Goal: Task Accomplishment & Management: Manage account settings

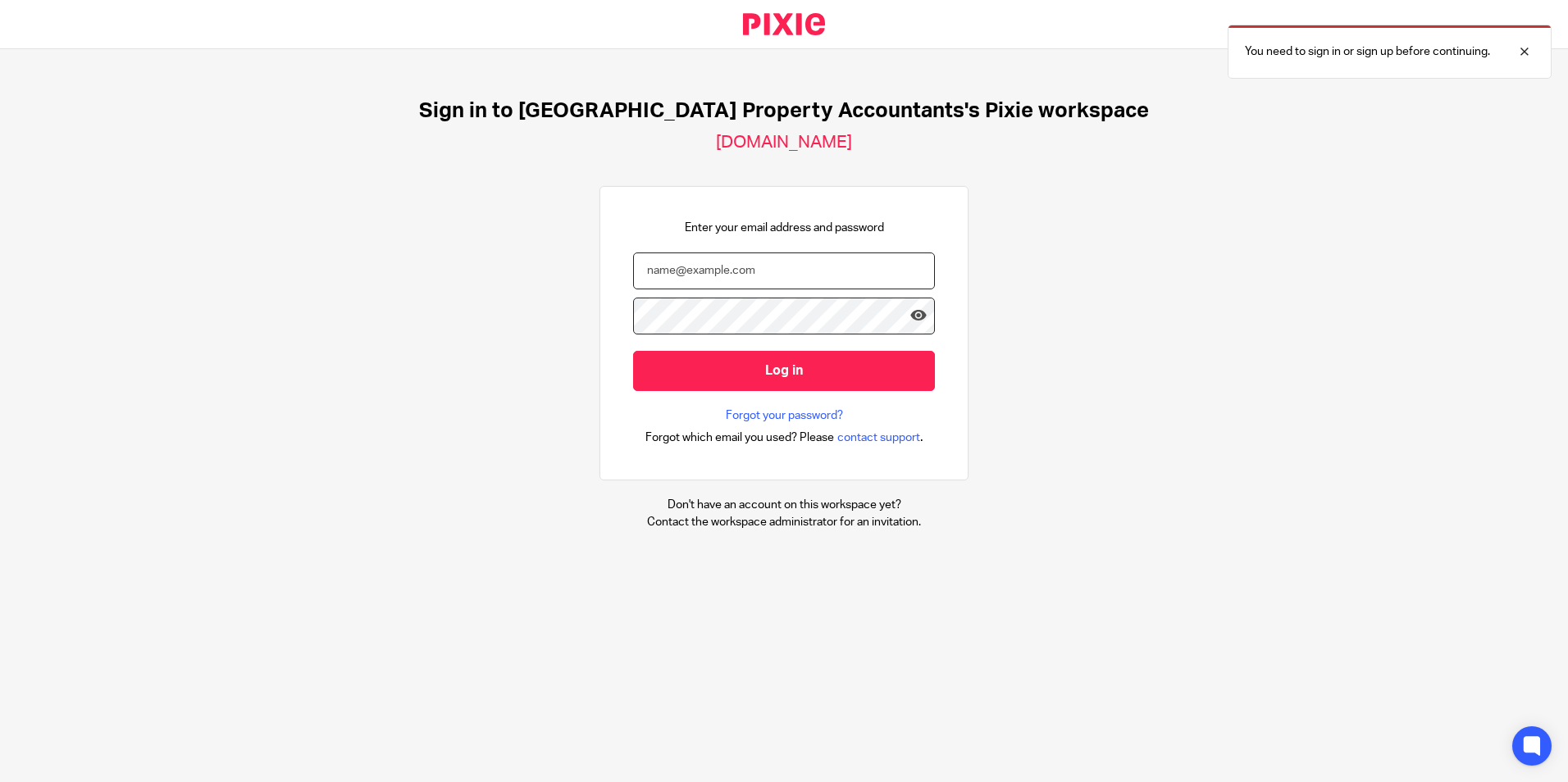
click at [729, 272] on input "email" at bounding box center [784, 271] width 302 height 37
type input "[EMAIL_ADDRESS][DOMAIN_NAME]"
type input "sushil.b@ukpa.co.uk"
click at [935, 427] on div at bounding box center [935, 427] width 0 height 0
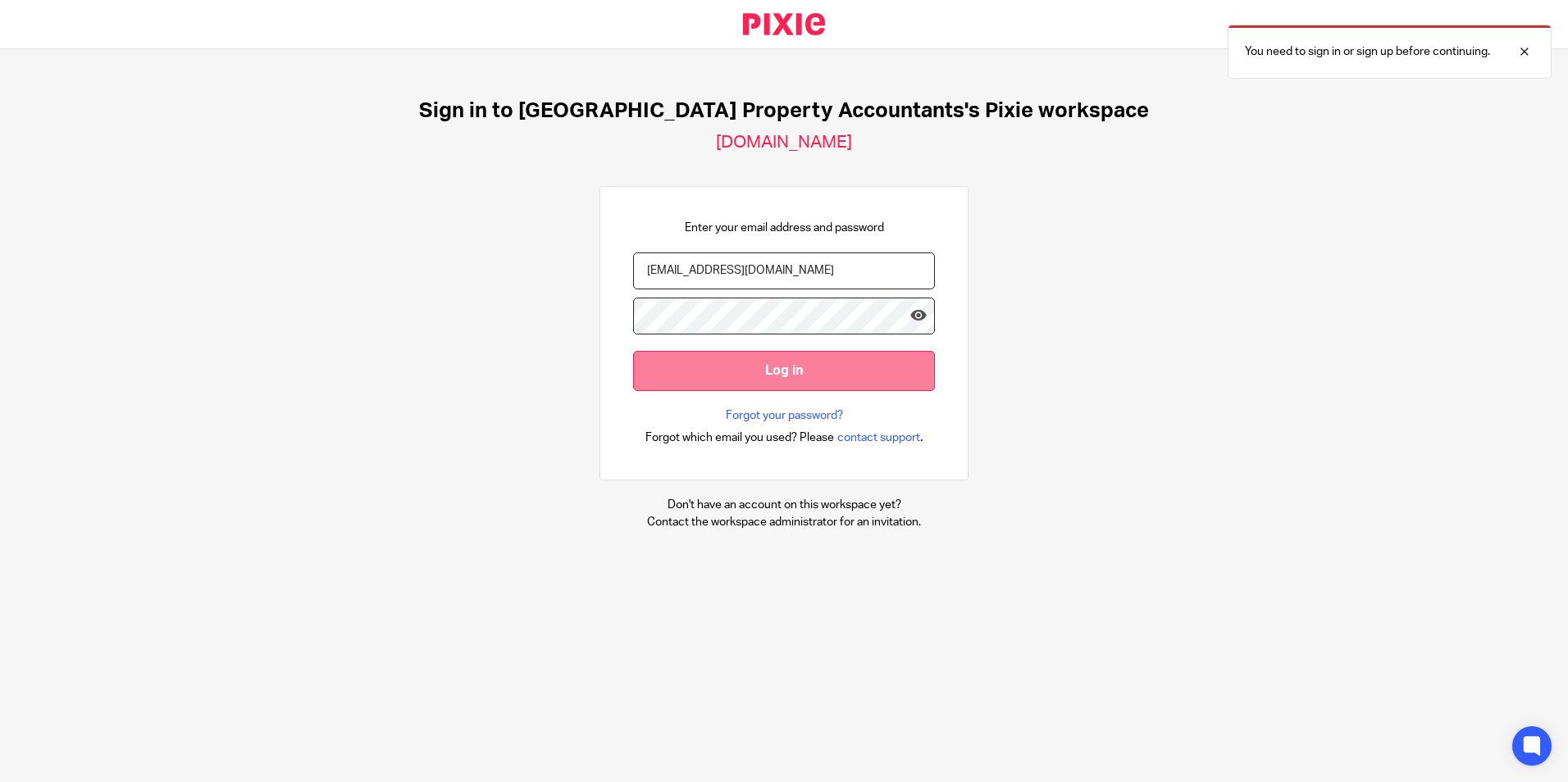
click at [747, 370] on input "Log in" at bounding box center [784, 371] width 302 height 40
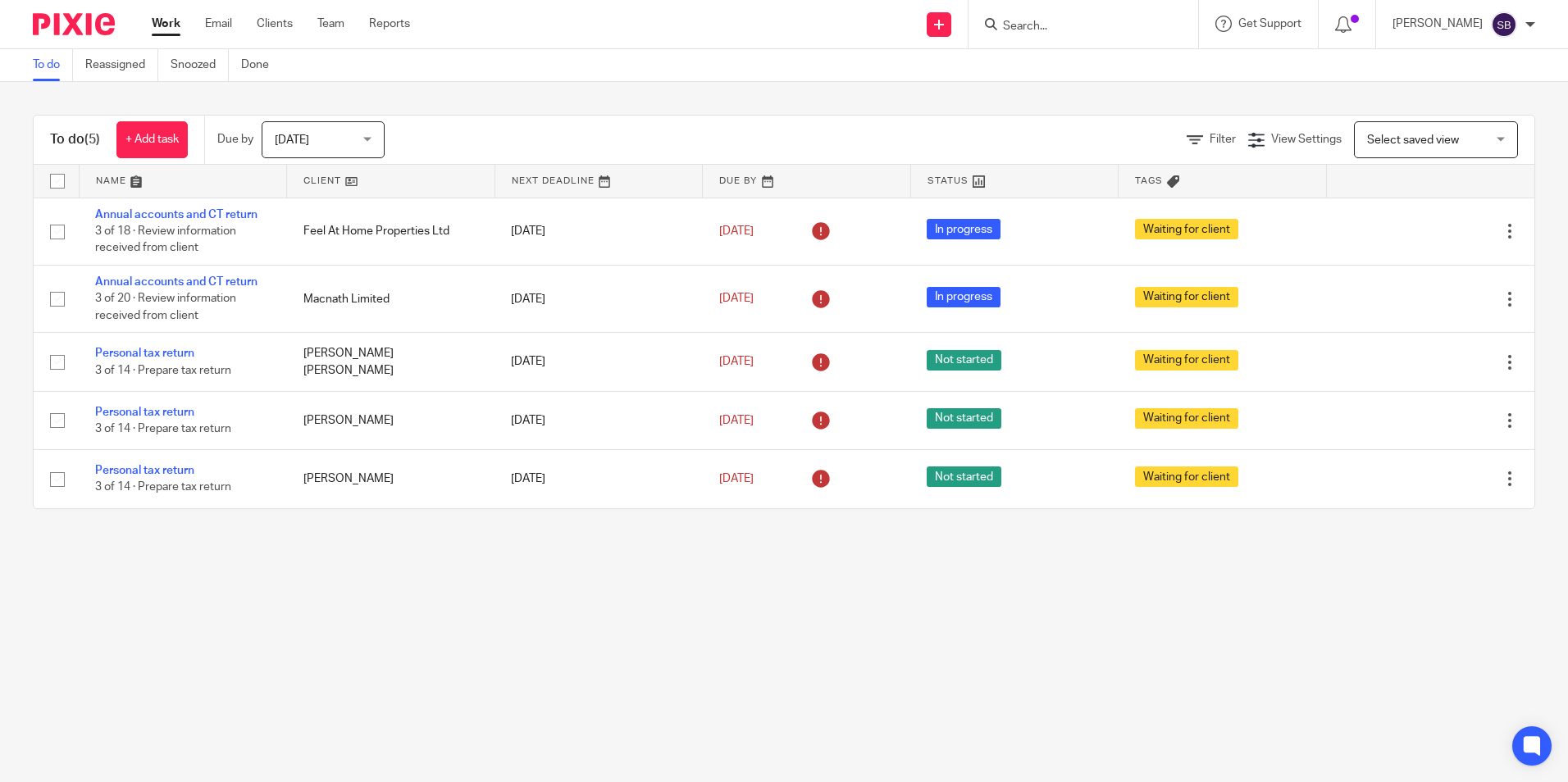
click at [1124, 29] on input "Search" at bounding box center [1075, 27] width 148 height 15
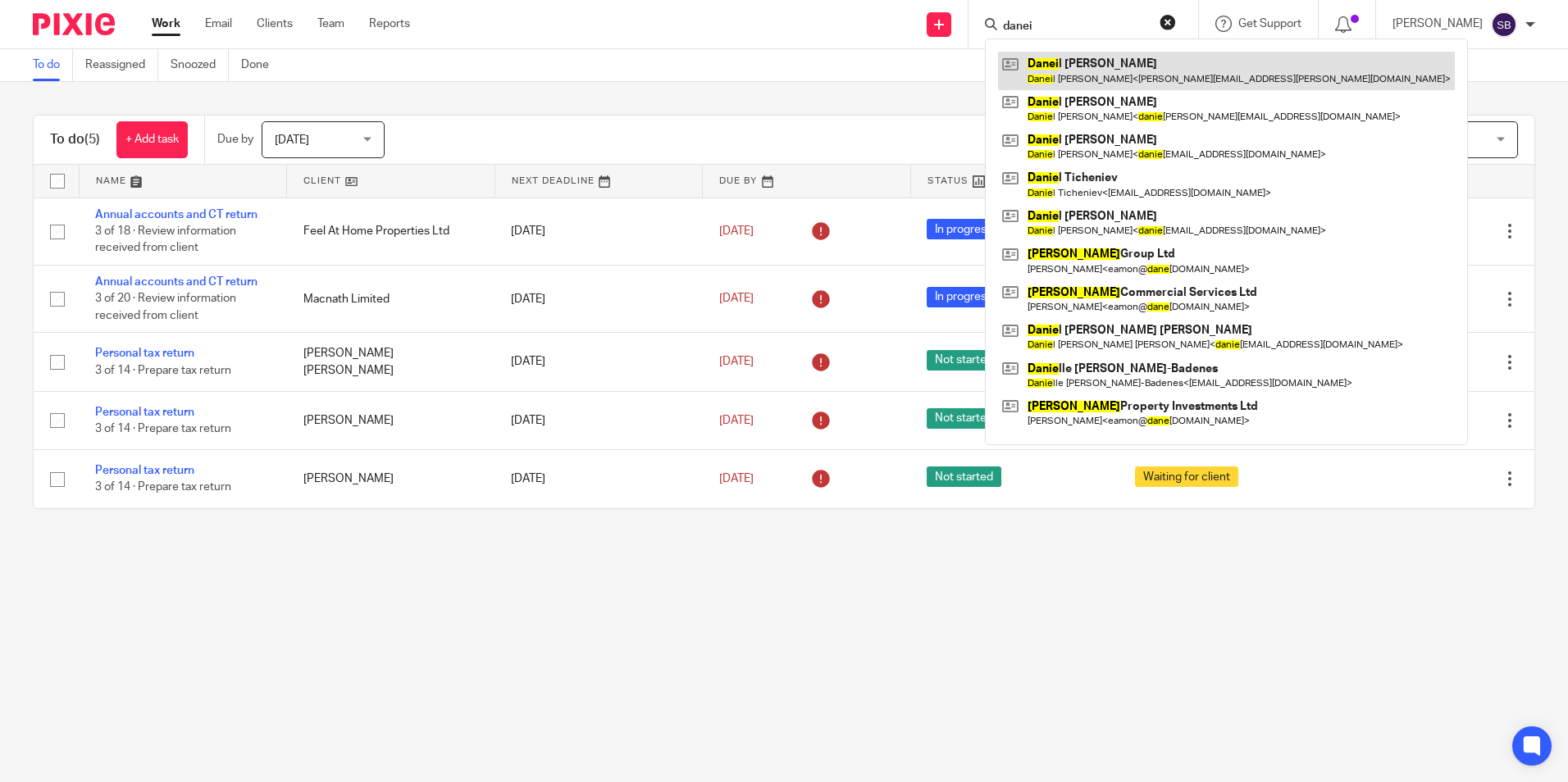
type input "danei"
click at [1141, 80] on link at bounding box center [1226, 70] width 457 height 38
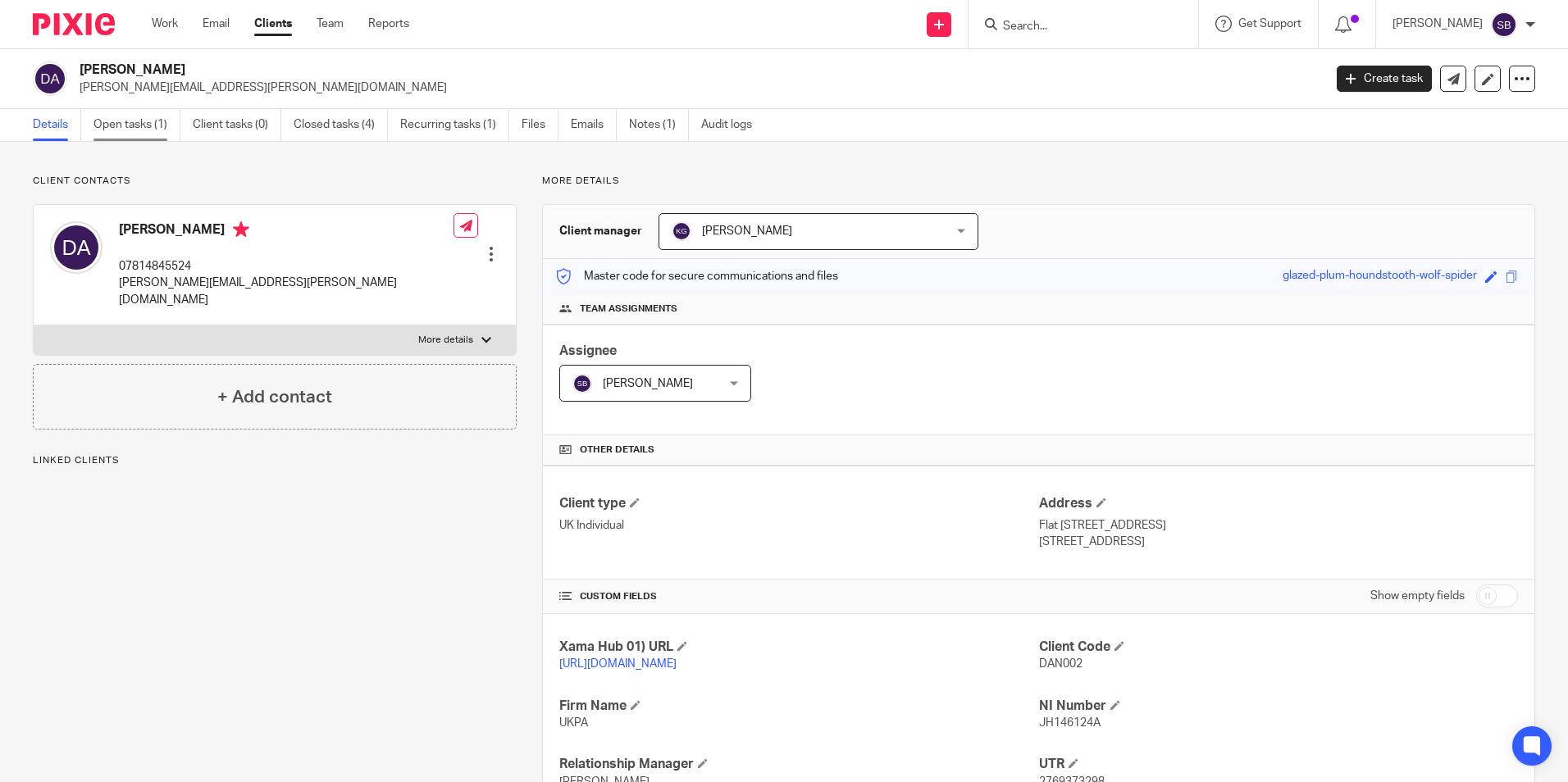
click at [135, 132] on link "Open tasks (1)" at bounding box center [136, 125] width 87 height 32
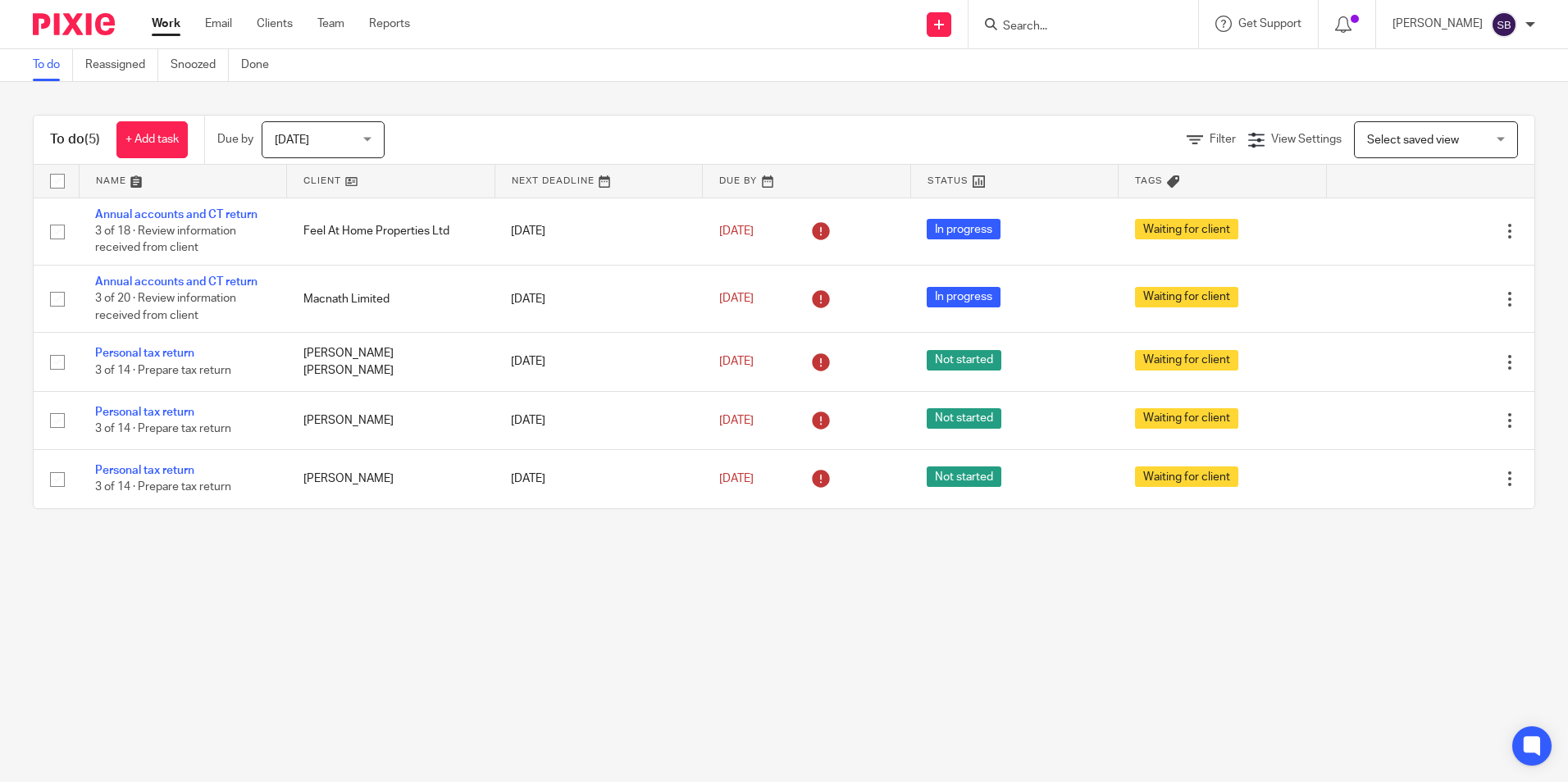
click at [1079, 20] on input "Search" at bounding box center [1075, 27] width 148 height 15
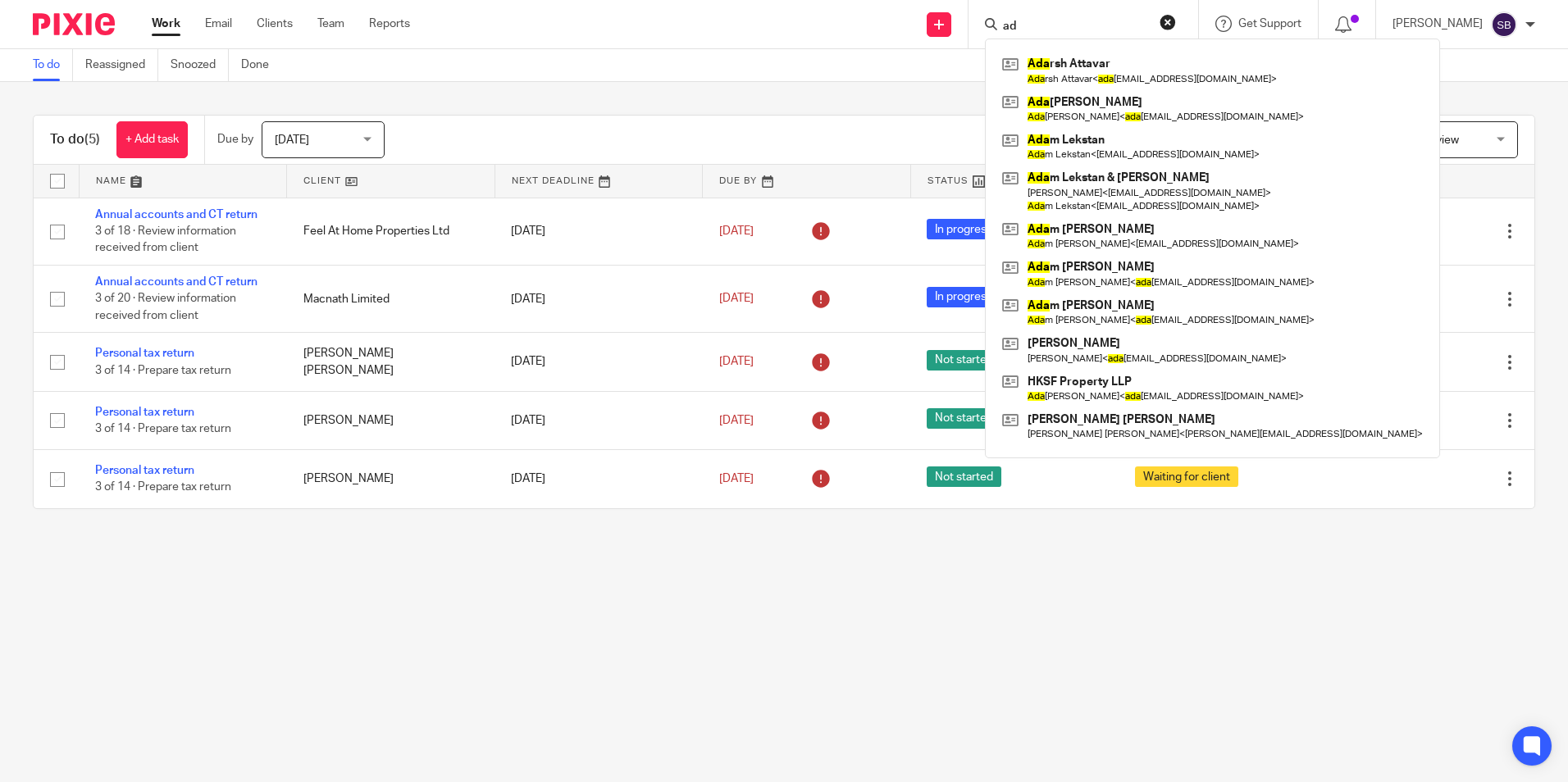
type input "a"
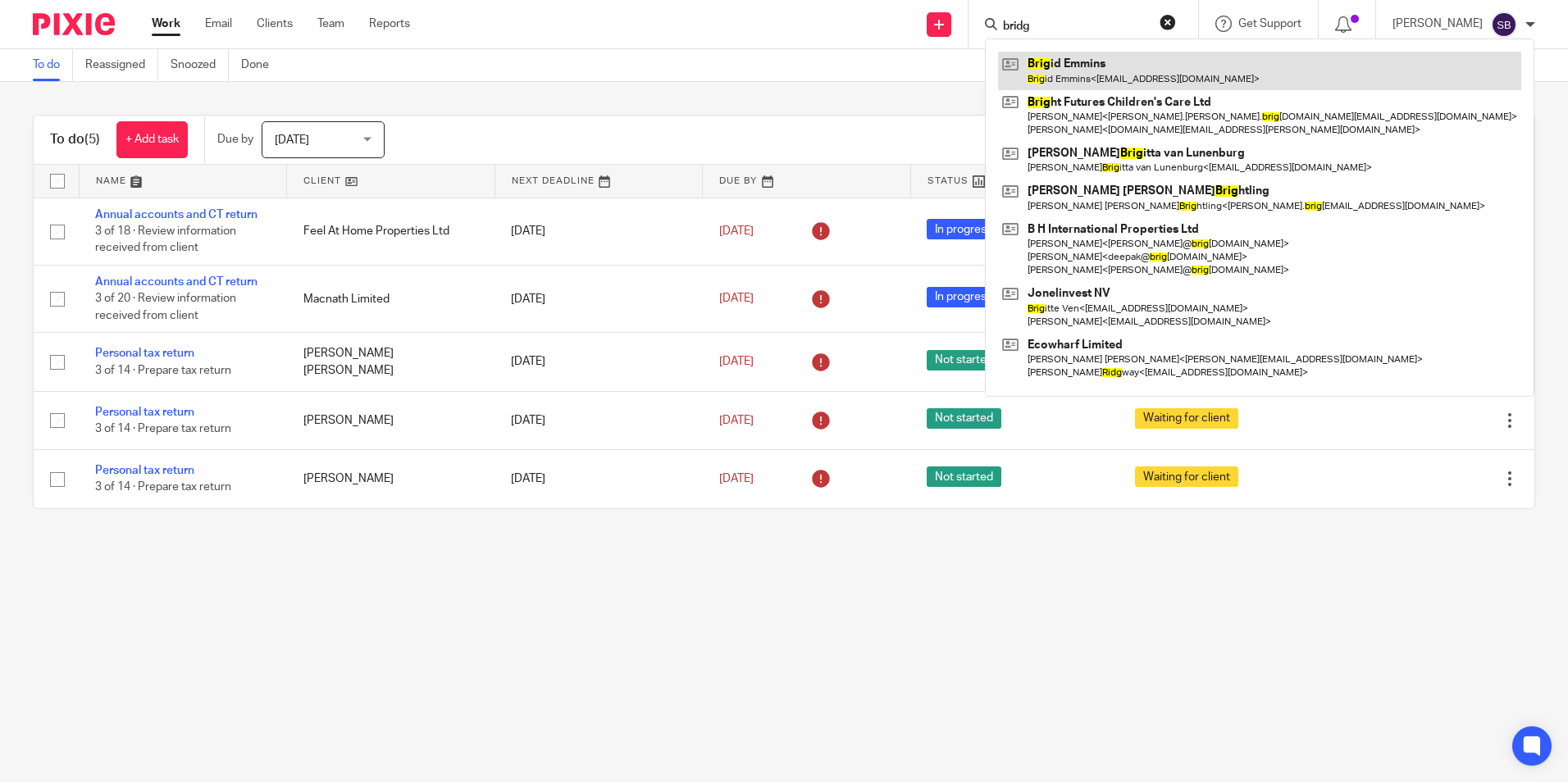
type input "bridg"
click at [1173, 73] on link at bounding box center [1259, 70] width 524 height 38
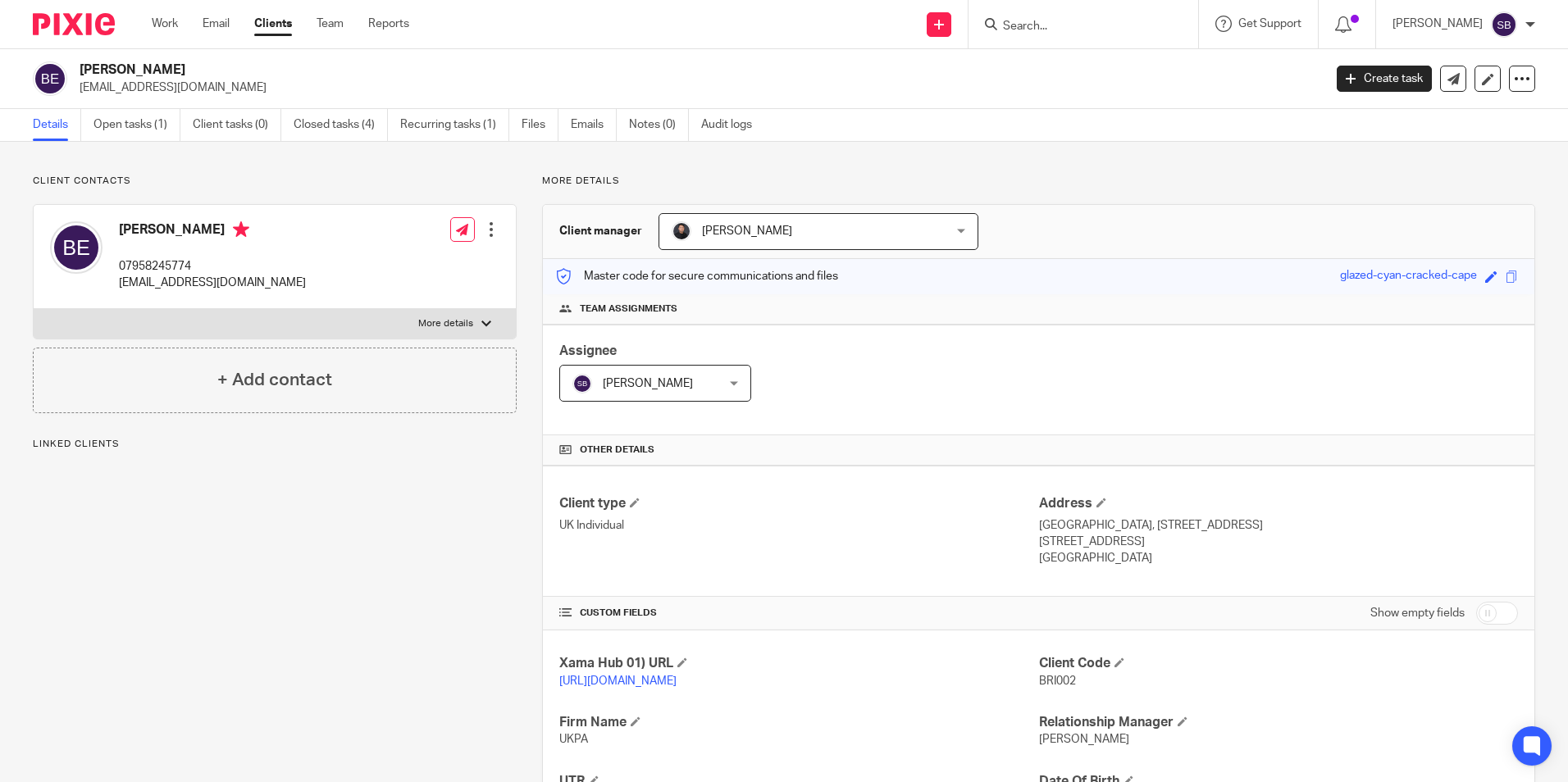
drag, startPoint x: 80, startPoint y: 65, endPoint x: 185, endPoint y: 71, distance: 105.2
click at [185, 71] on h2 "[PERSON_NAME]" at bounding box center [572, 70] width 986 height 17
copy h2 "[PERSON_NAME]"
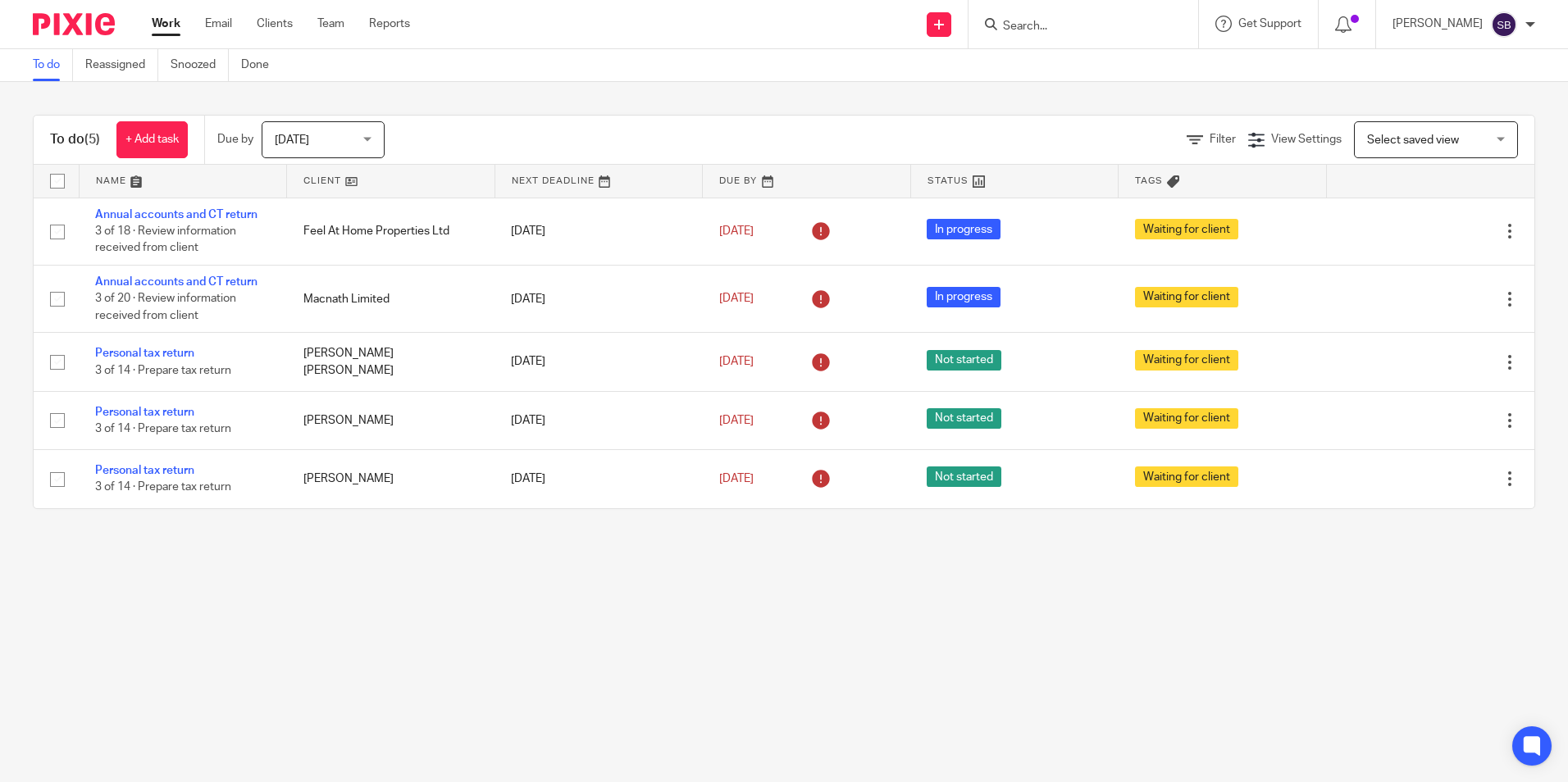
click at [1106, 21] on input "Search" at bounding box center [1075, 27] width 148 height 15
type input "r"
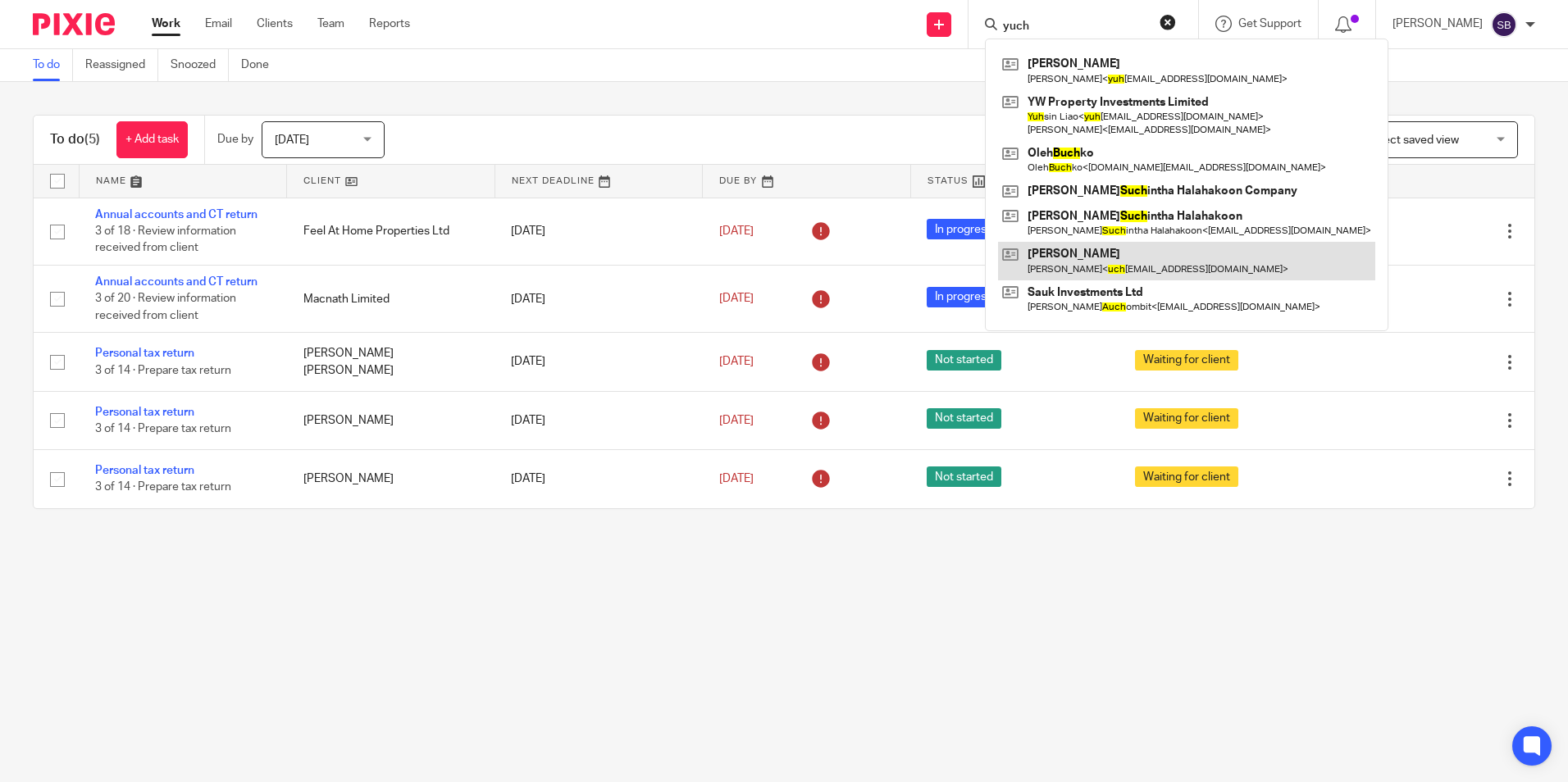
type input "yuch"
click at [1142, 257] on link at bounding box center [1187, 260] width 378 height 38
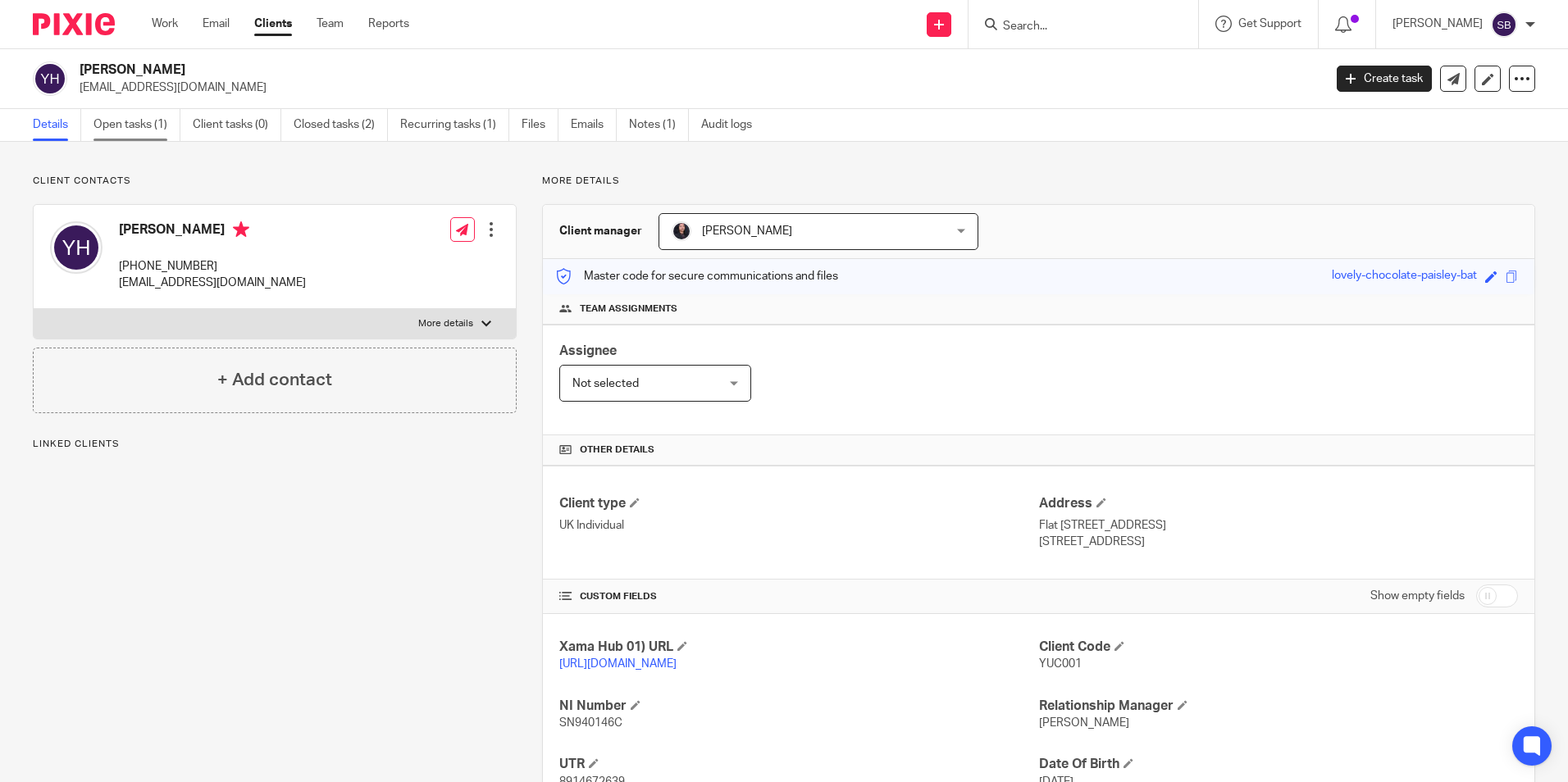
click at [140, 119] on link "Open tasks (1)" at bounding box center [136, 125] width 87 height 32
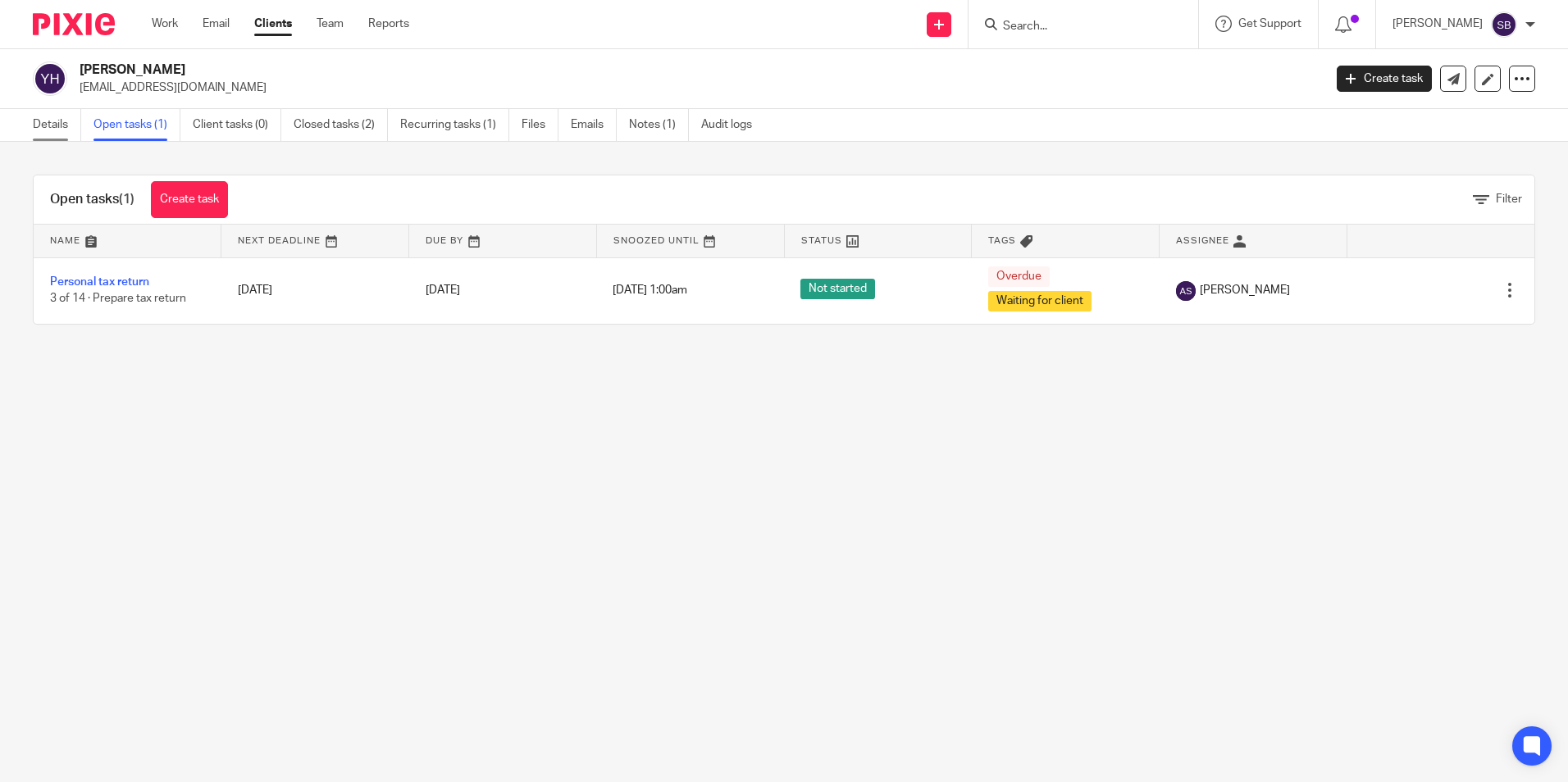
click at [51, 114] on link "Details" at bounding box center [57, 125] width 48 height 32
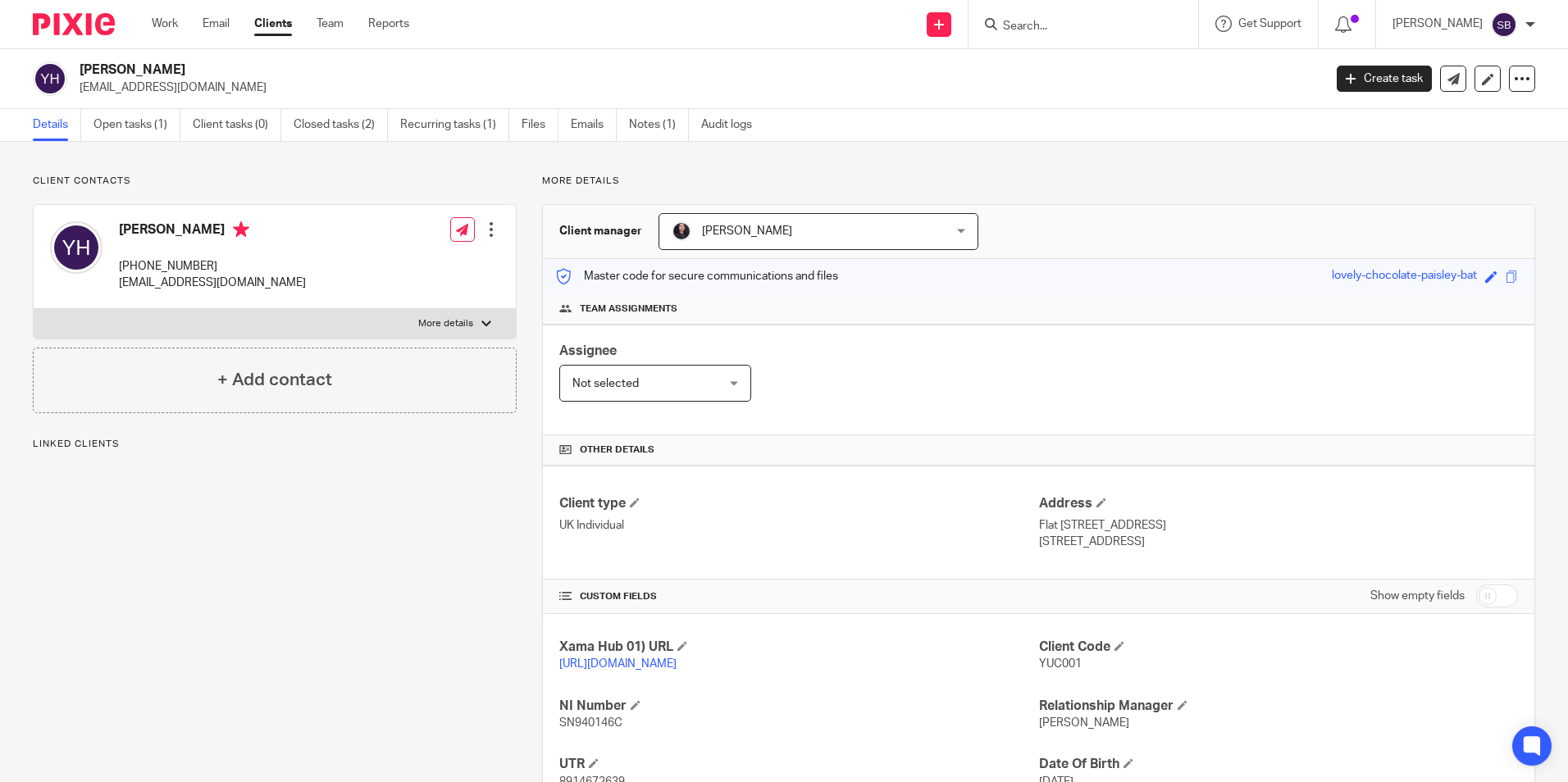
click at [803, 236] on span "[PERSON_NAME]" at bounding box center [794, 231] width 245 height 34
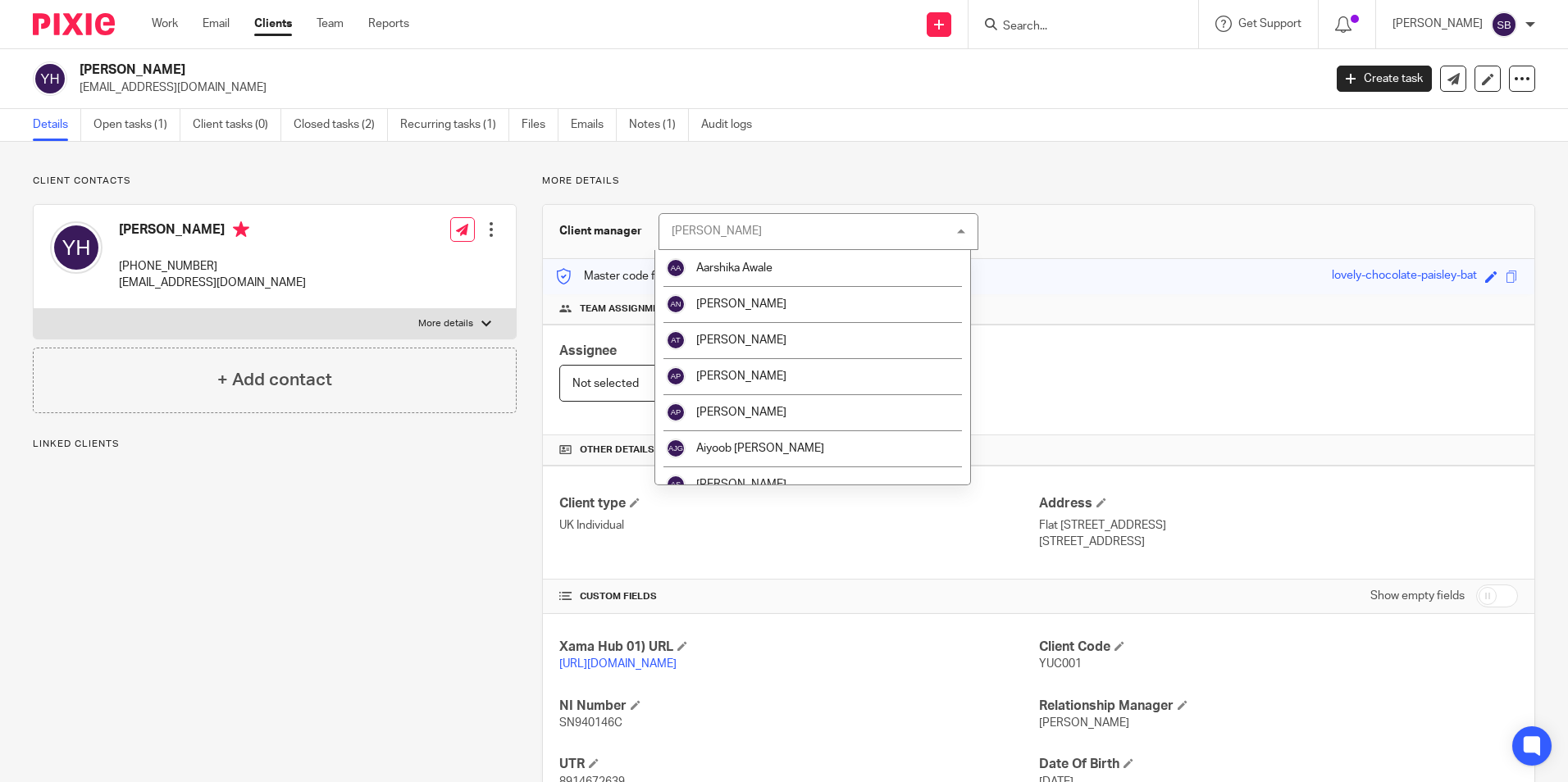
click at [748, 231] on div "[PERSON_NAME]" at bounding box center [717, 231] width 90 height 11
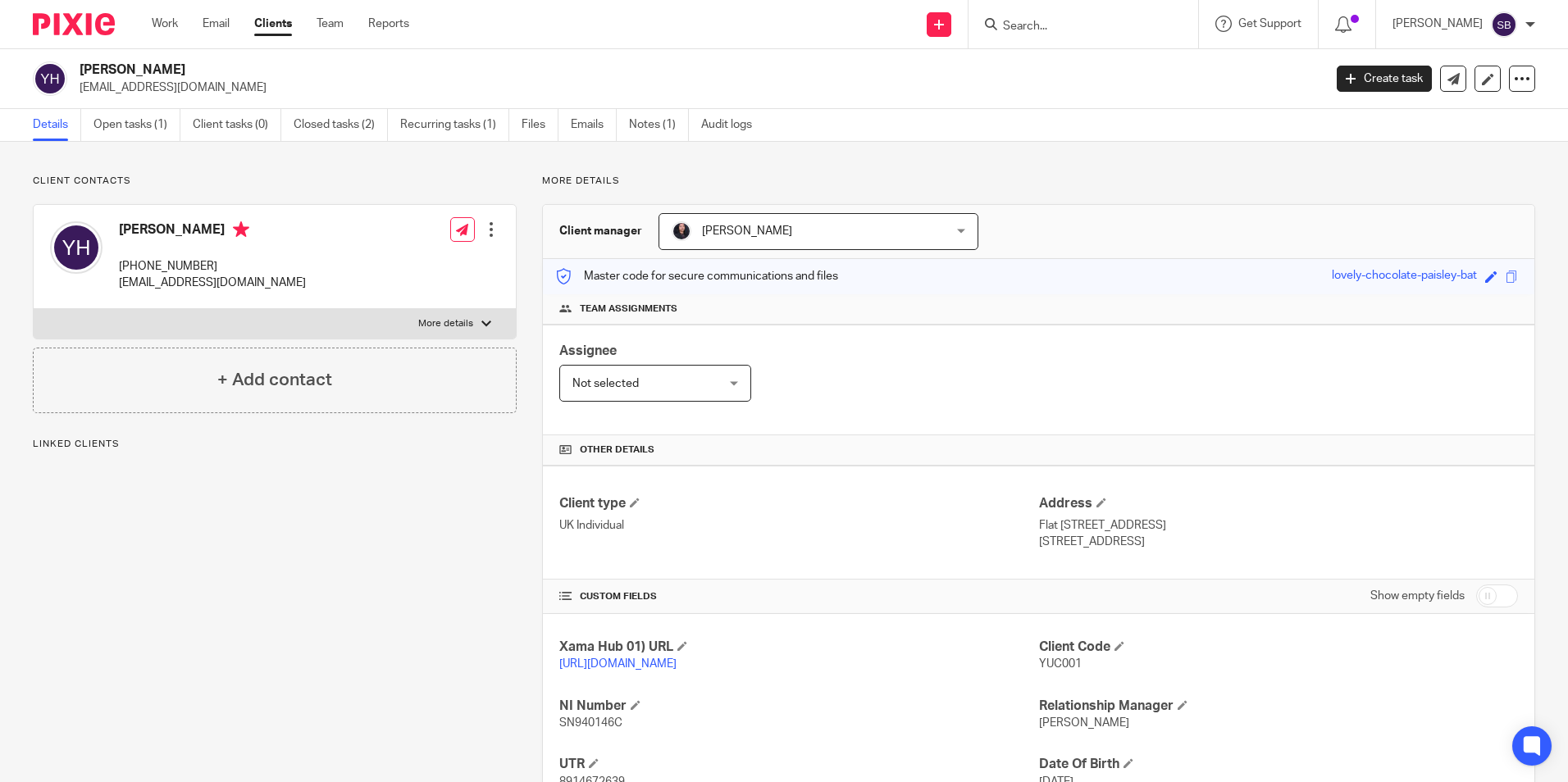
click at [747, 230] on span "[PERSON_NAME]" at bounding box center [746, 231] width 90 height 11
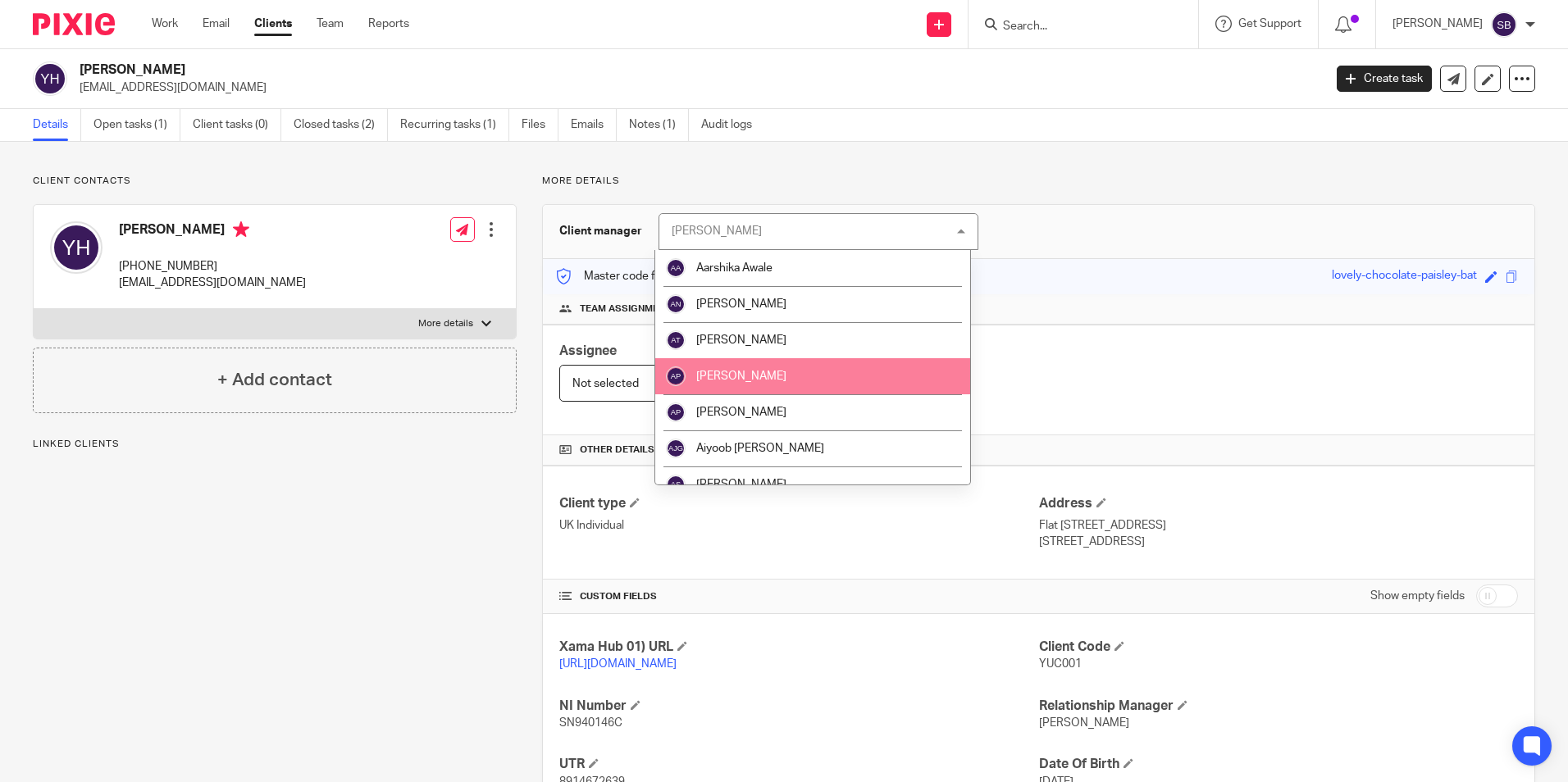
scroll to position [82, 0]
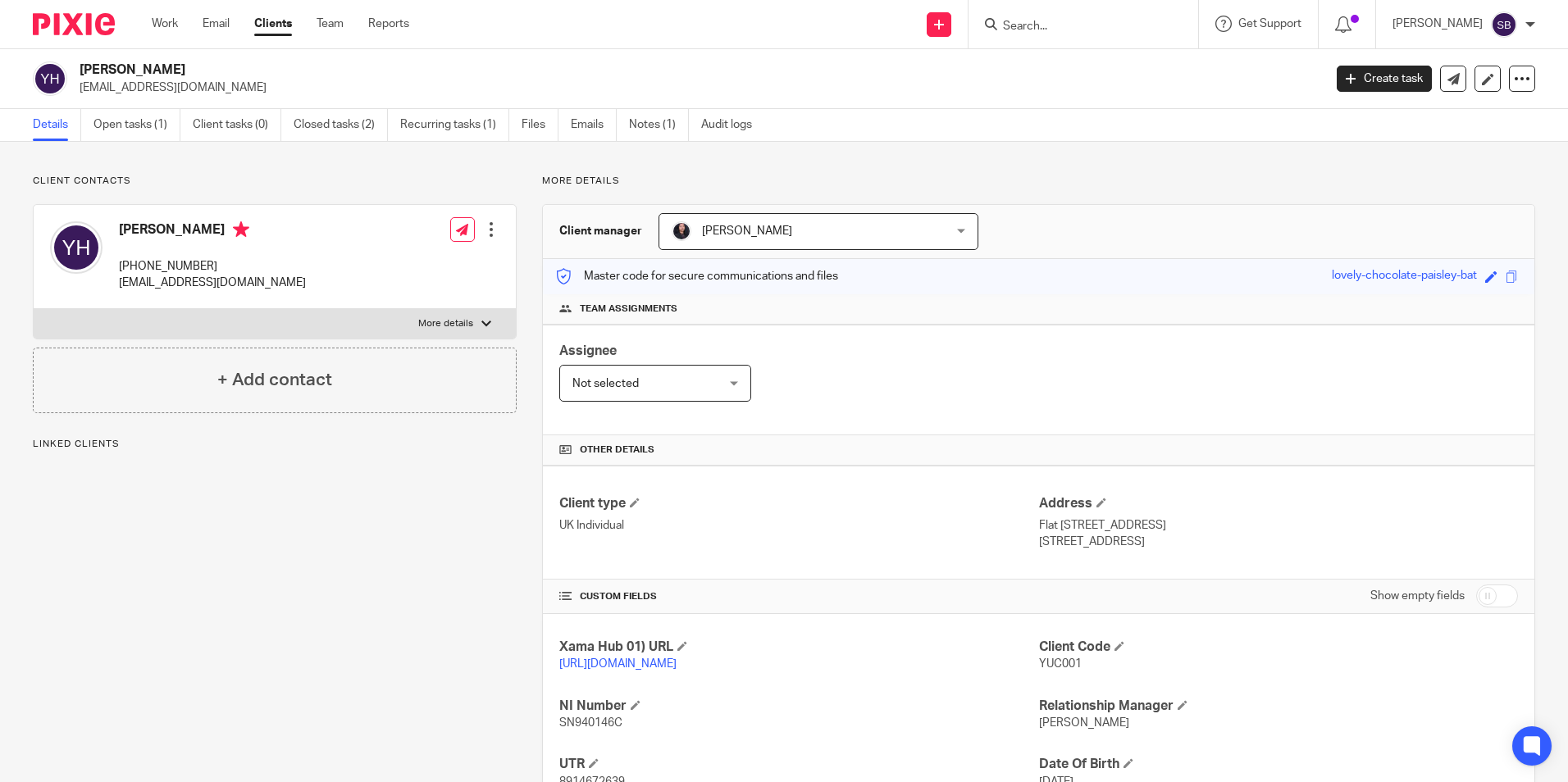
click at [1037, 183] on p "More details" at bounding box center [1038, 181] width 994 height 13
click at [114, 137] on link "Open tasks (1)" at bounding box center [136, 125] width 87 height 32
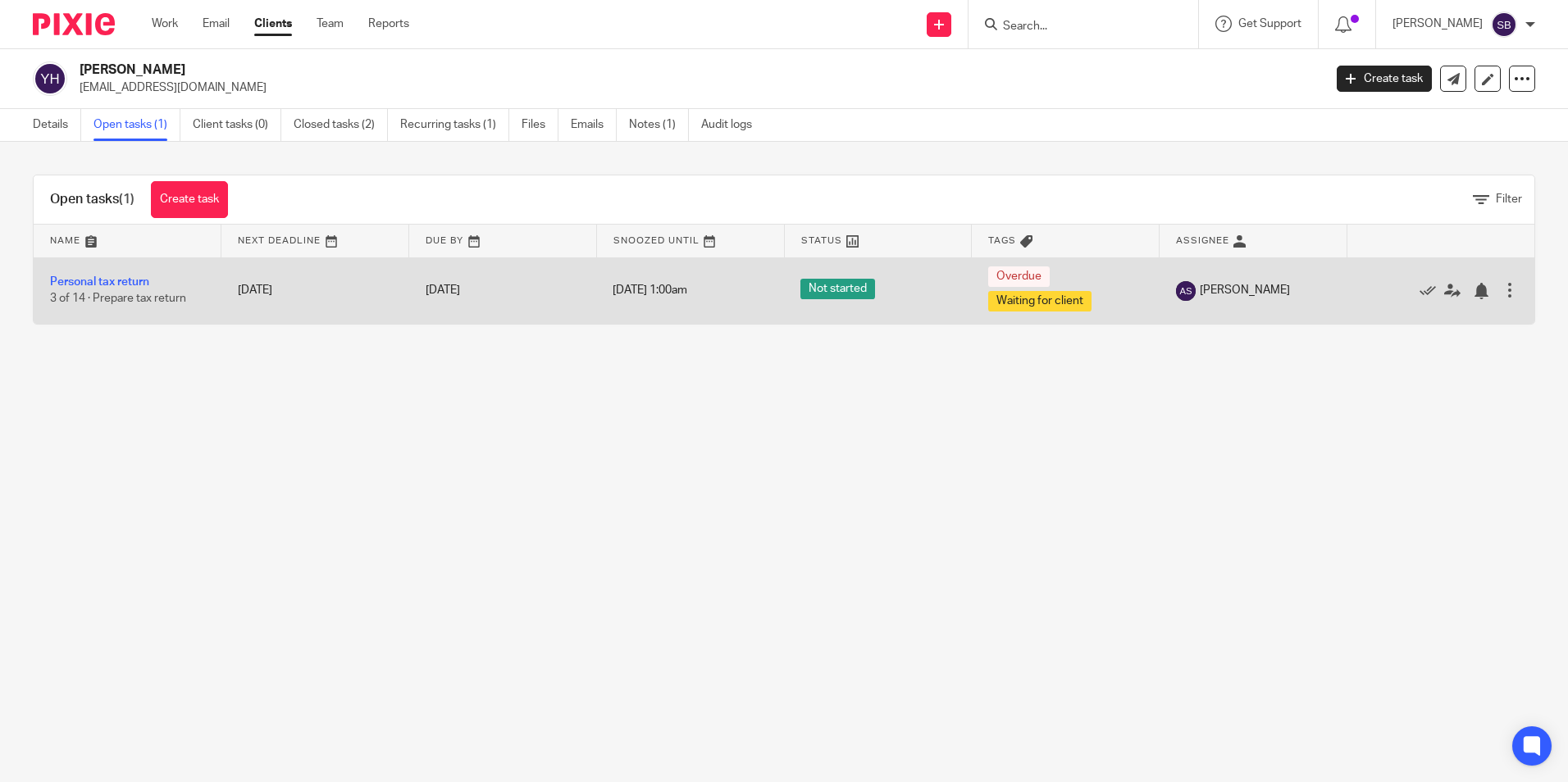
click at [1007, 298] on span "Waiting for client" at bounding box center [1040, 301] width 103 height 20
click at [129, 282] on link "Personal tax return" at bounding box center [100, 281] width 100 height 11
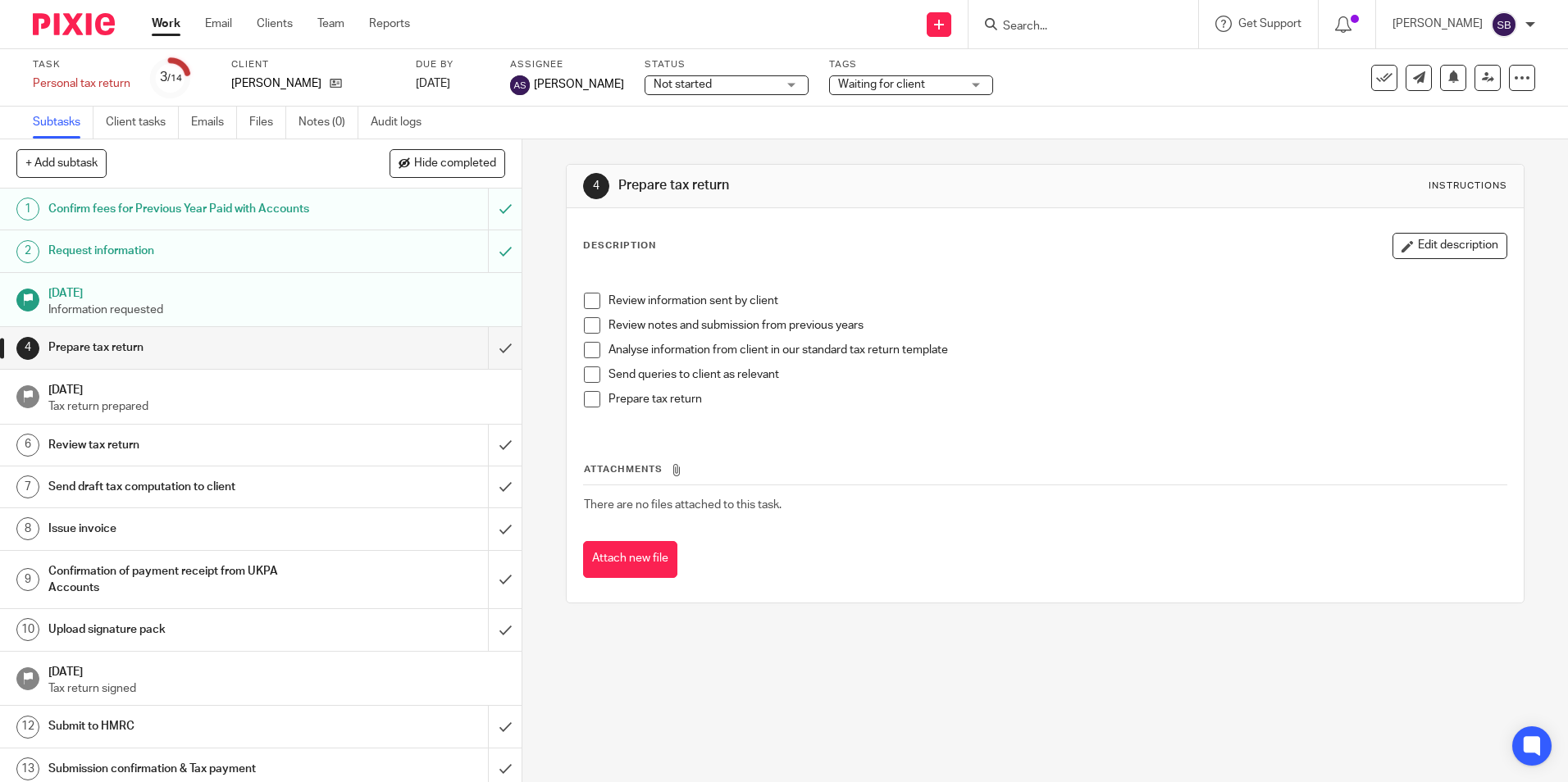
click at [919, 78] on span "Waiting for client" at bounding box center [899, 85] width 123 height 17
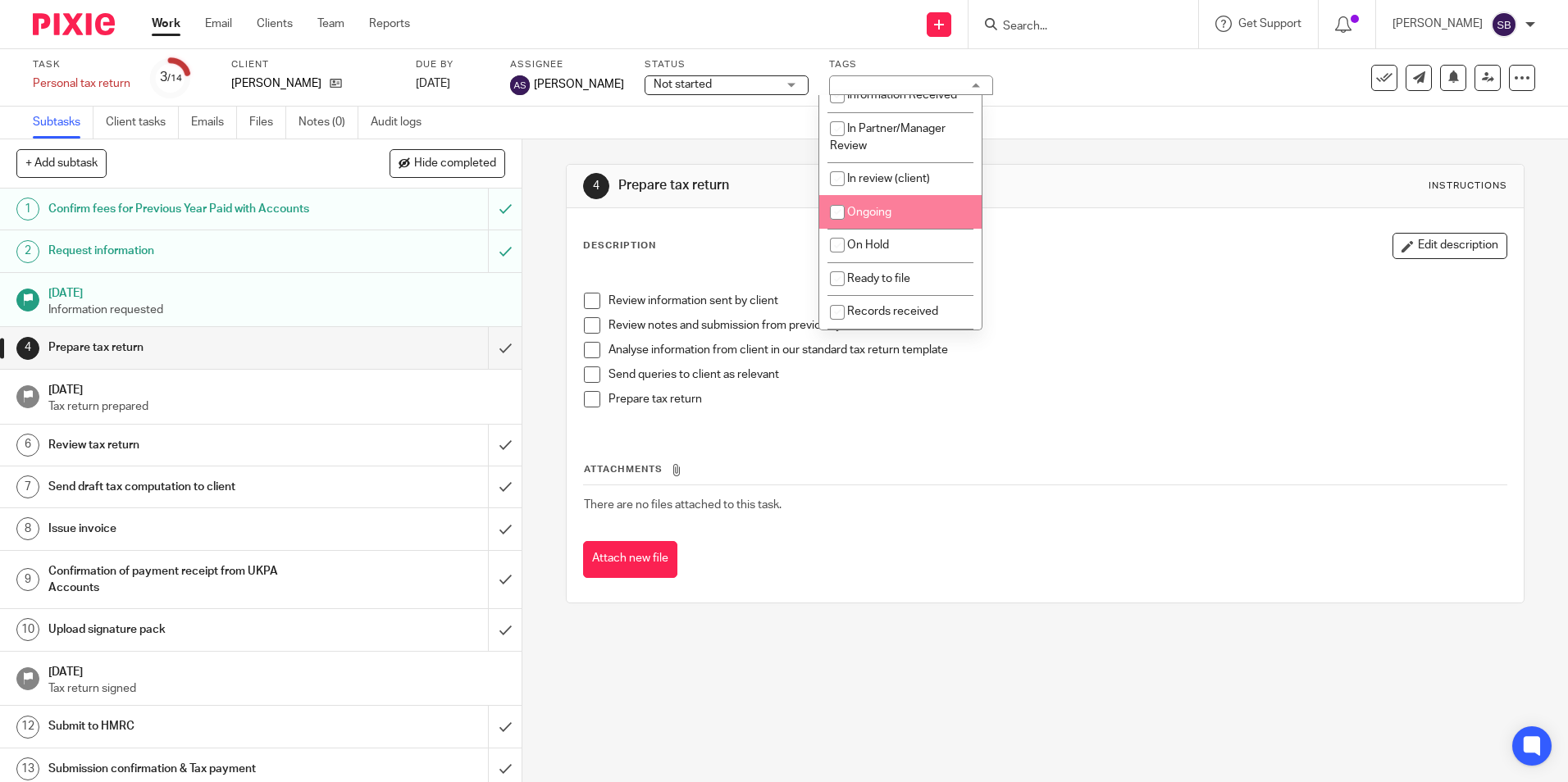
scroll to position [246, 0]
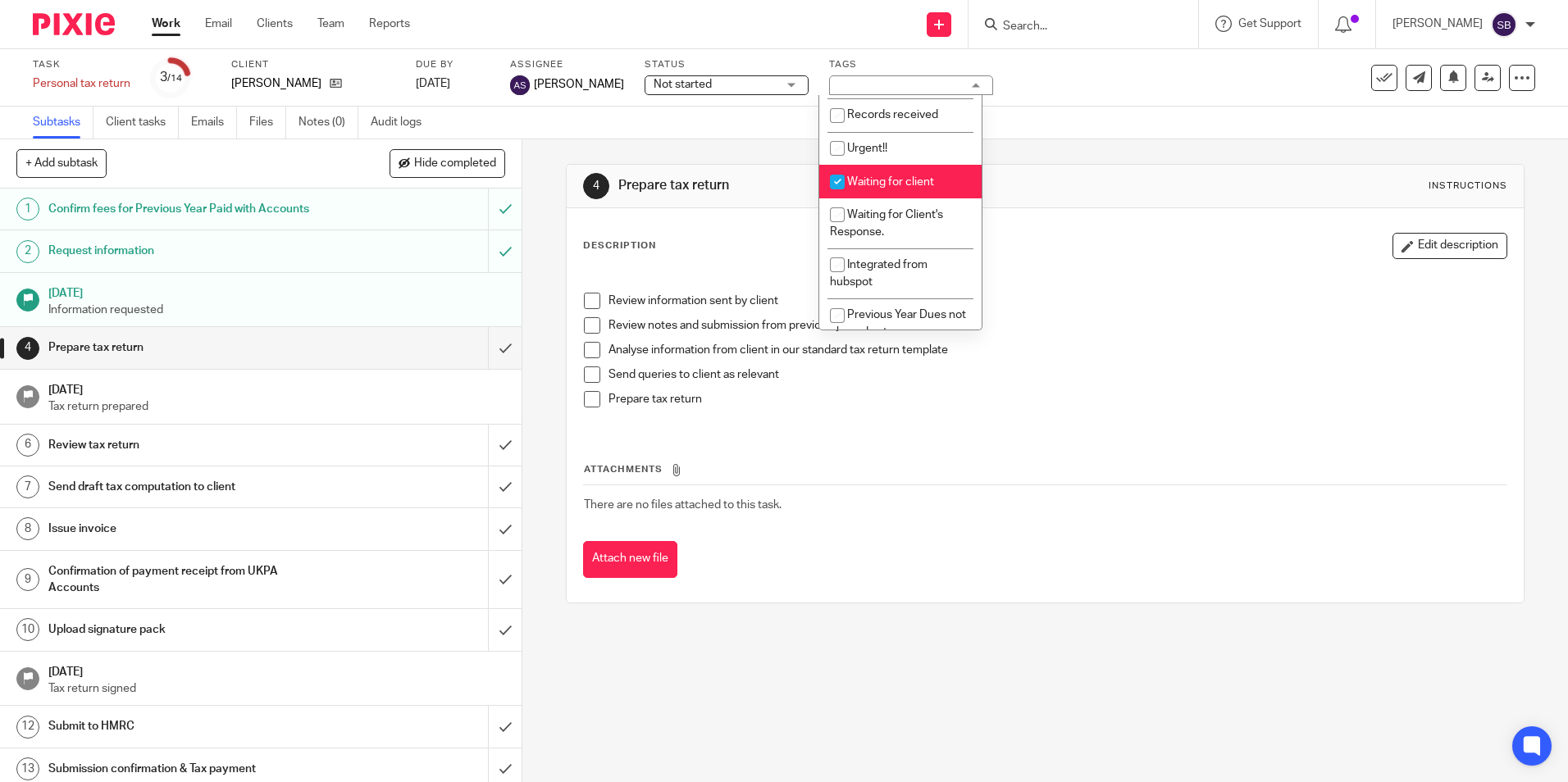
click at [876, 186] on span "Waiting for client" at bounding box center [890, 182] width 87 height 11
checkbox input "false"
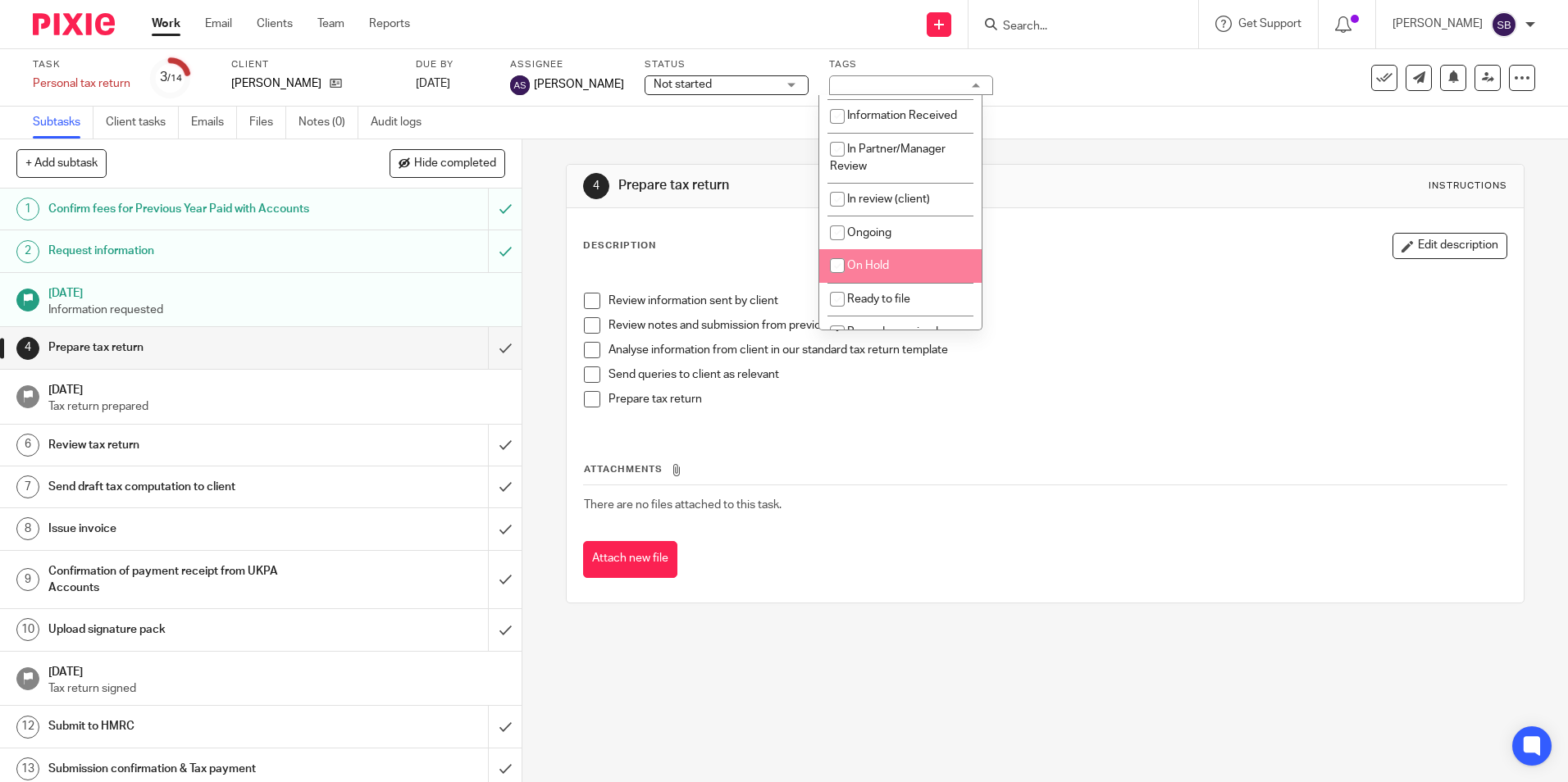
scroll to position [0, 0]
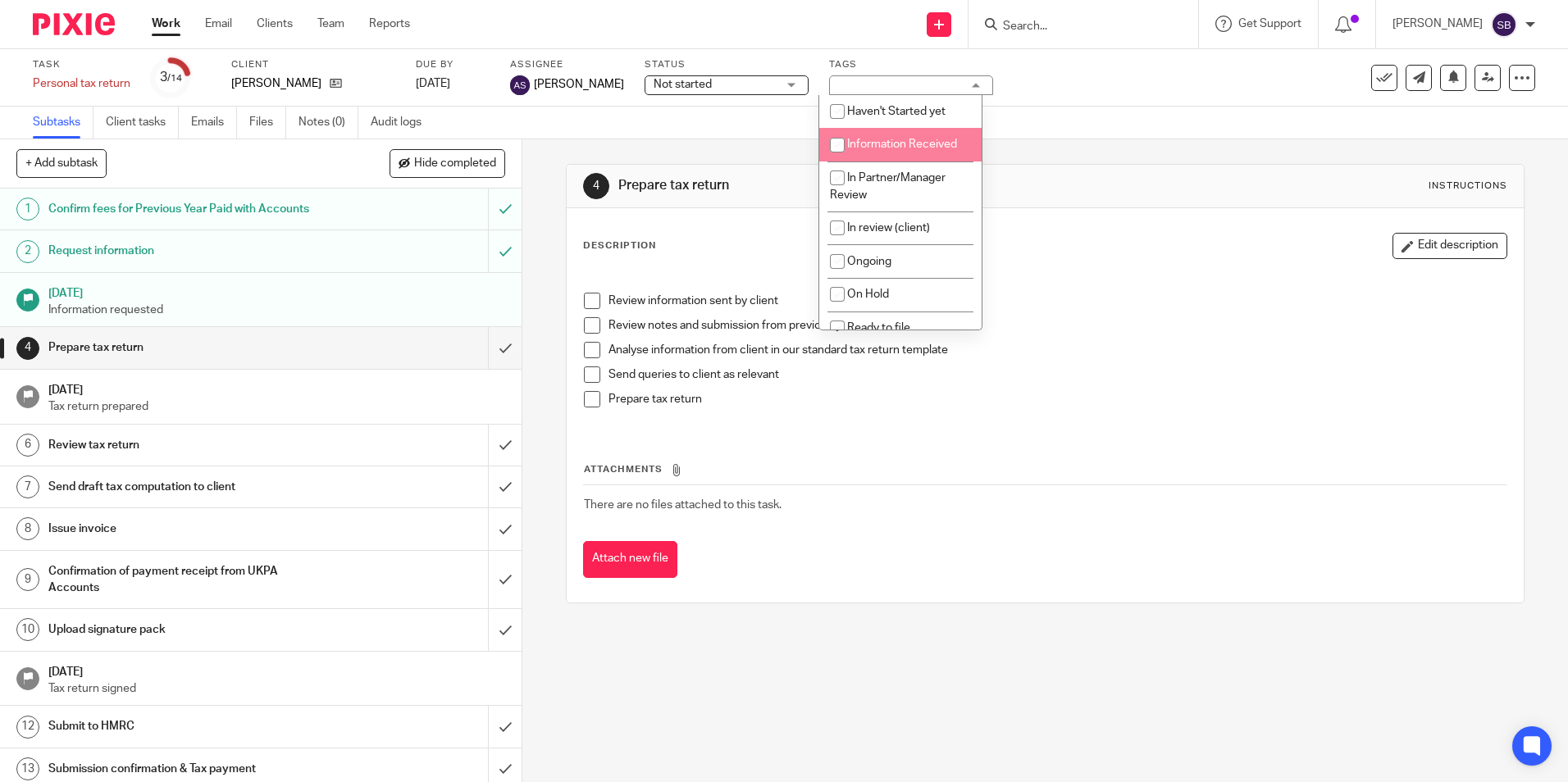
click at [873, 156] on li "Information Received" at bounding box center [901, 144] width 163 height 33
checkbox input "true"
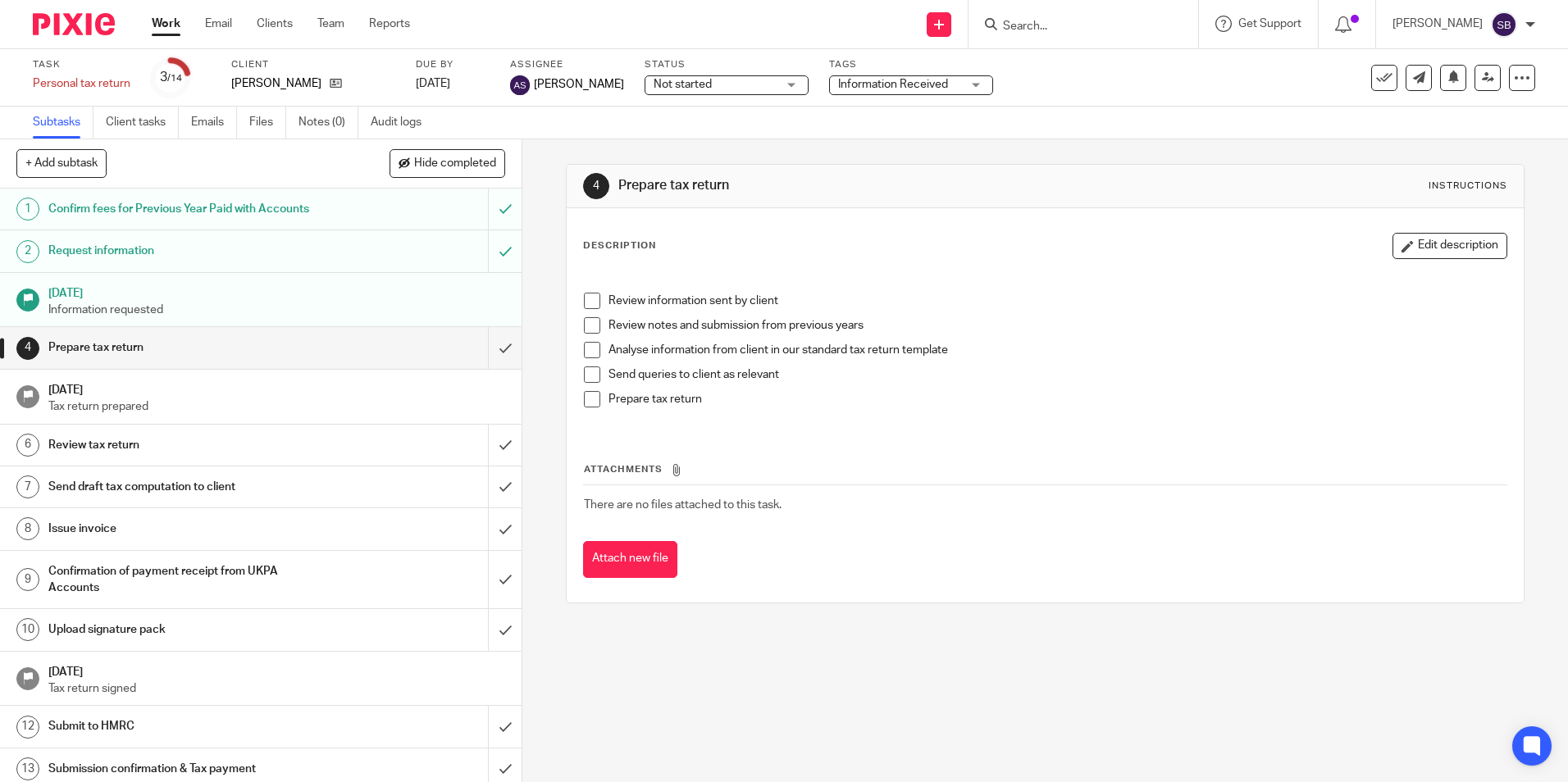
click at [1047, 133] on div "Subtasks Client tasks Emails Files Notes (0) Audit logs" at bounding box center [784, 123] width 1568 height 33
